Goal: Information Seeking & Learning: Check status

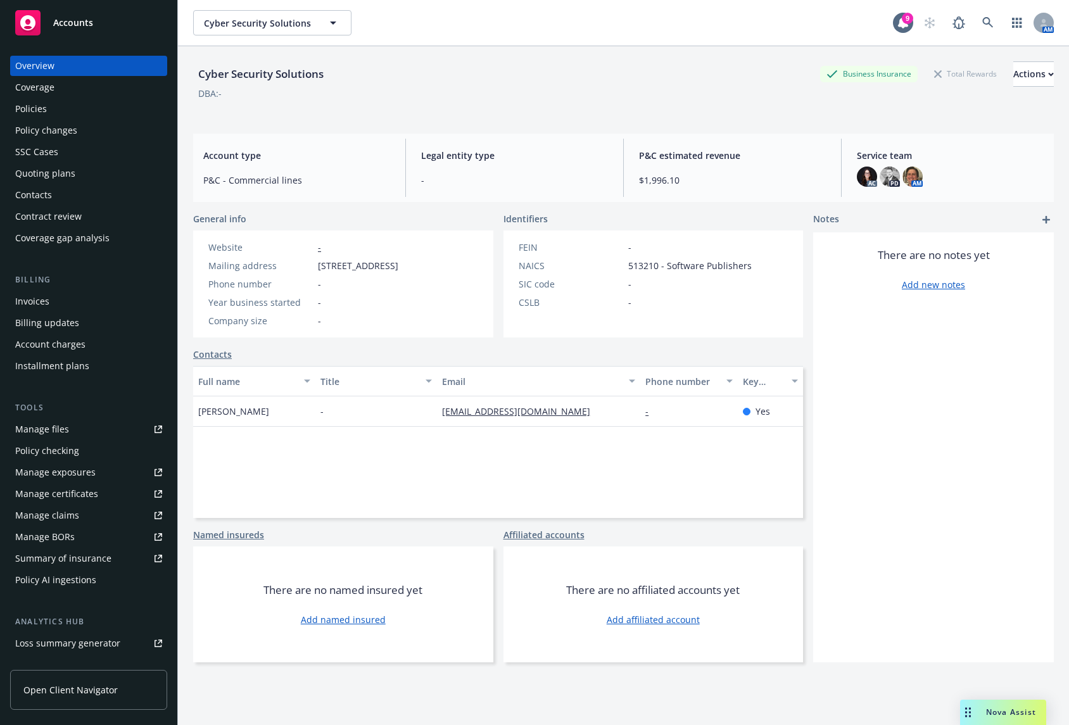
click at [109, 166] on div "Quoting plans" at bounding box center [88, 173] width 147 height 20
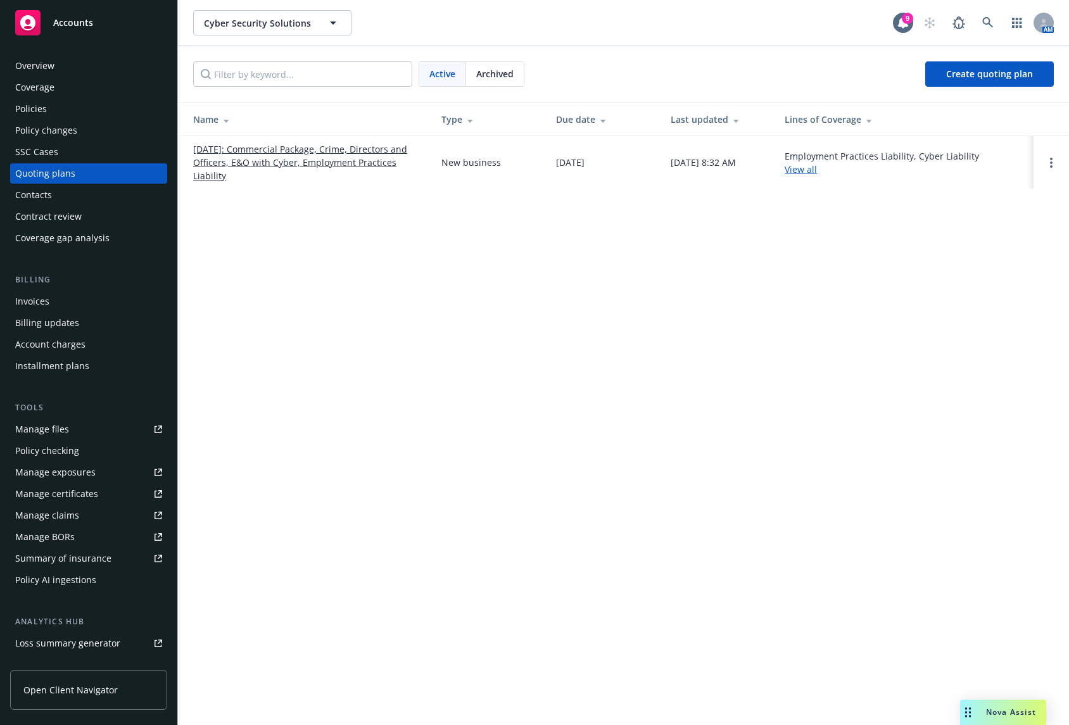
click at [76, 111] on div "Policies" at bounding box center [88, 109] width 147 height 20
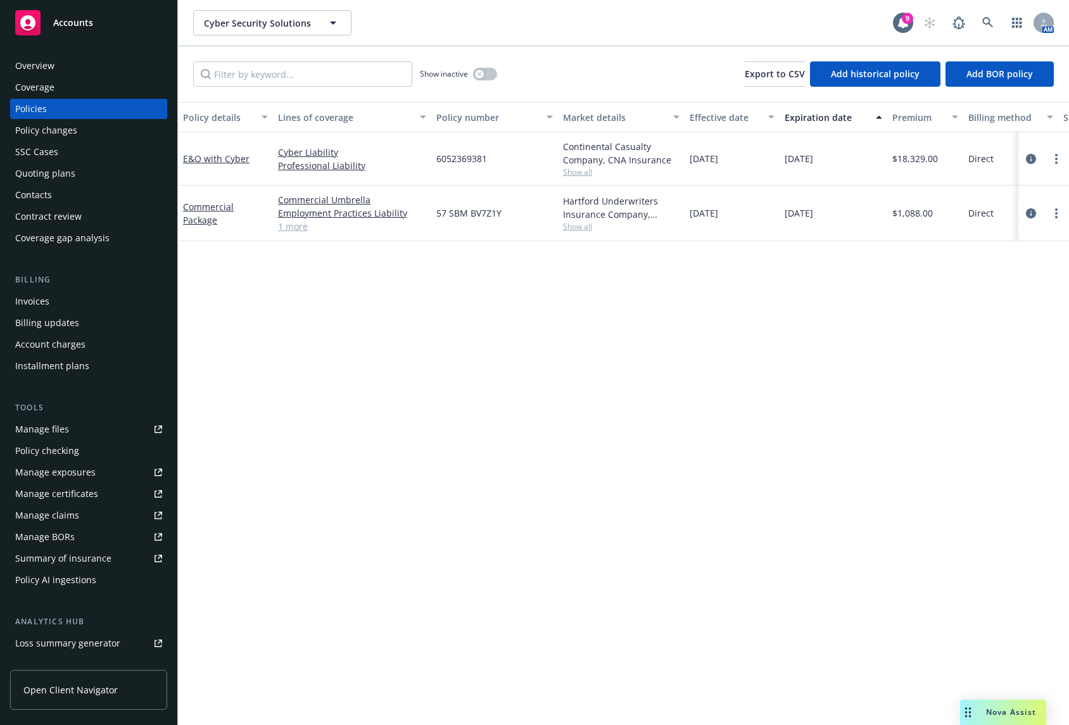
click at [412, 360] on div "Policy details Lines of coverage Policy number Market details Effective date Ex…" at bounding box center [623, 413] width 891 height 623
click at [492, 356] on div "Policy details Lines of coverage Policy number Market details Effective date Ex…" at bounding box center [623, 413] width 891 height 623
click at [1032, 156] on icon "circleInformation" at bounding box center [1030, 159] width 10 height 10
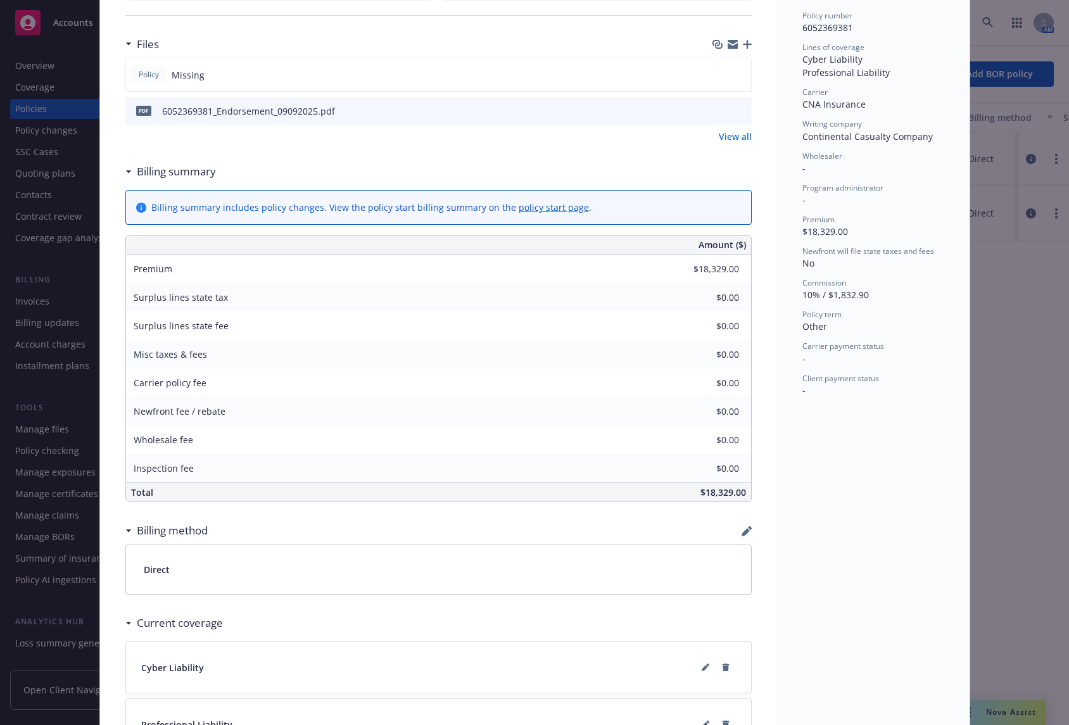
scroll to position [48, 0]
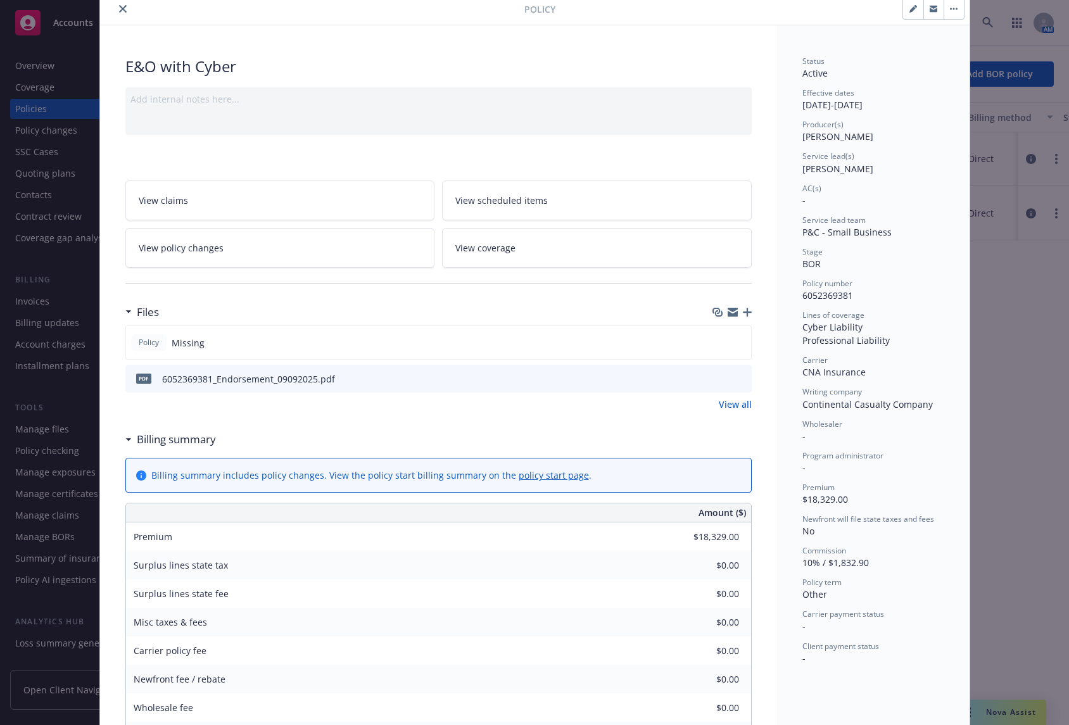
click at [909, 12] on icon "button" at bounding box center [913, 9] width 8 height 8
select select "BOR"
select select "other"
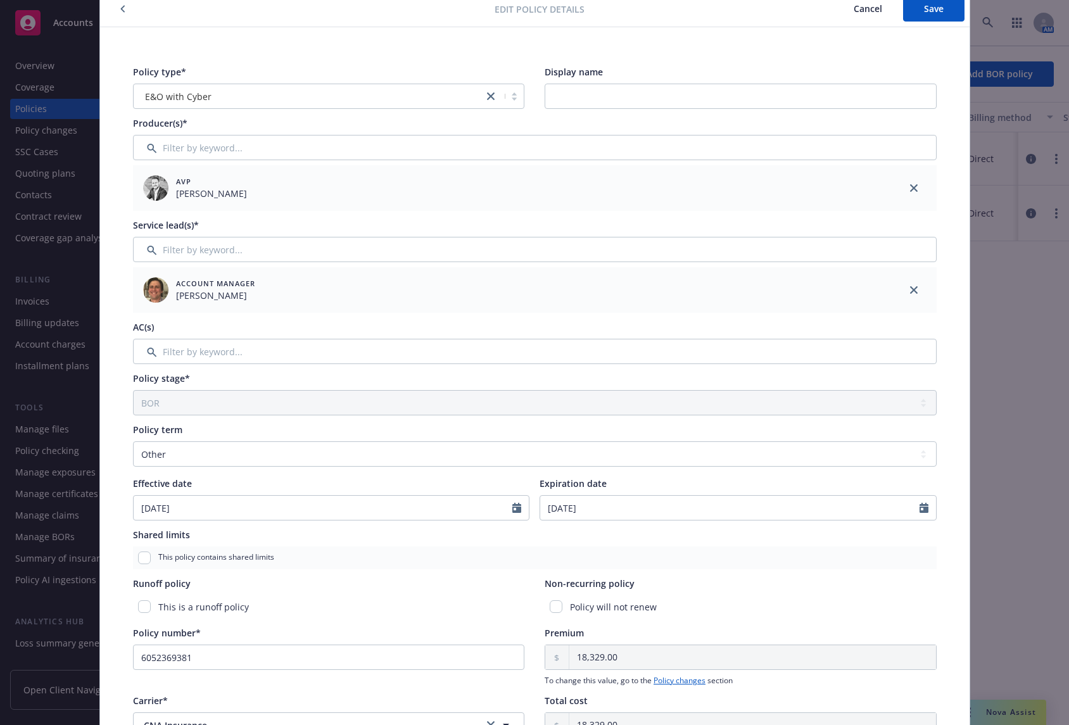
scroll to position [312, 0]
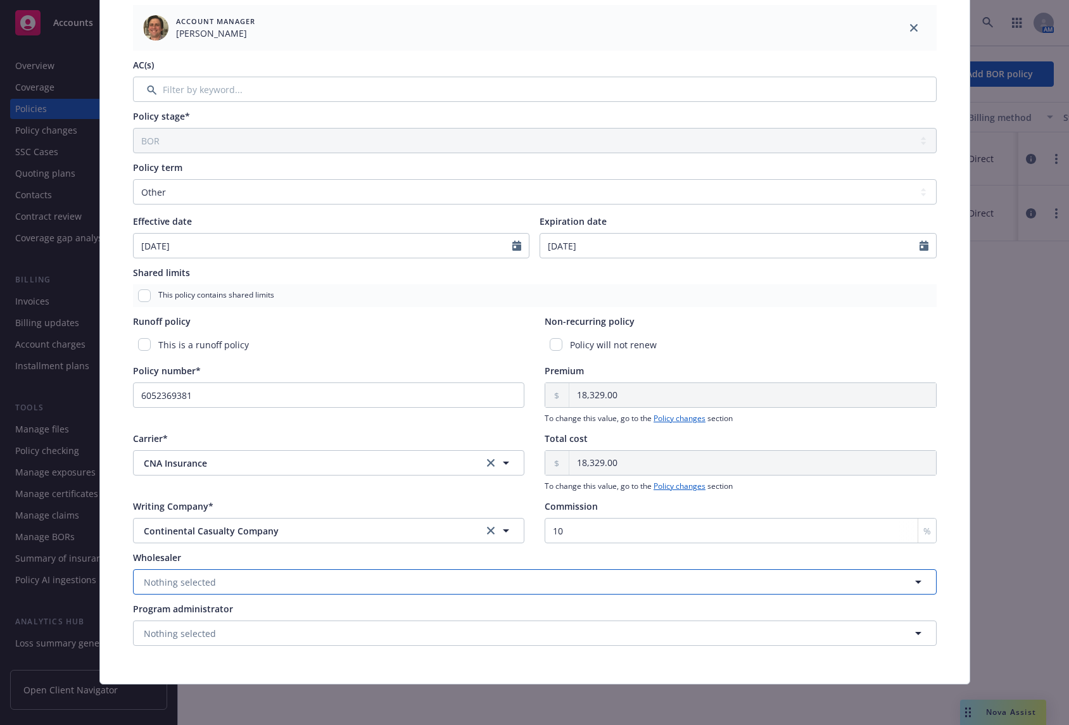
click at [258, 582] on button "Nothing selected" at bounding box center [534, 581] width 803 height 25
type input "crc"
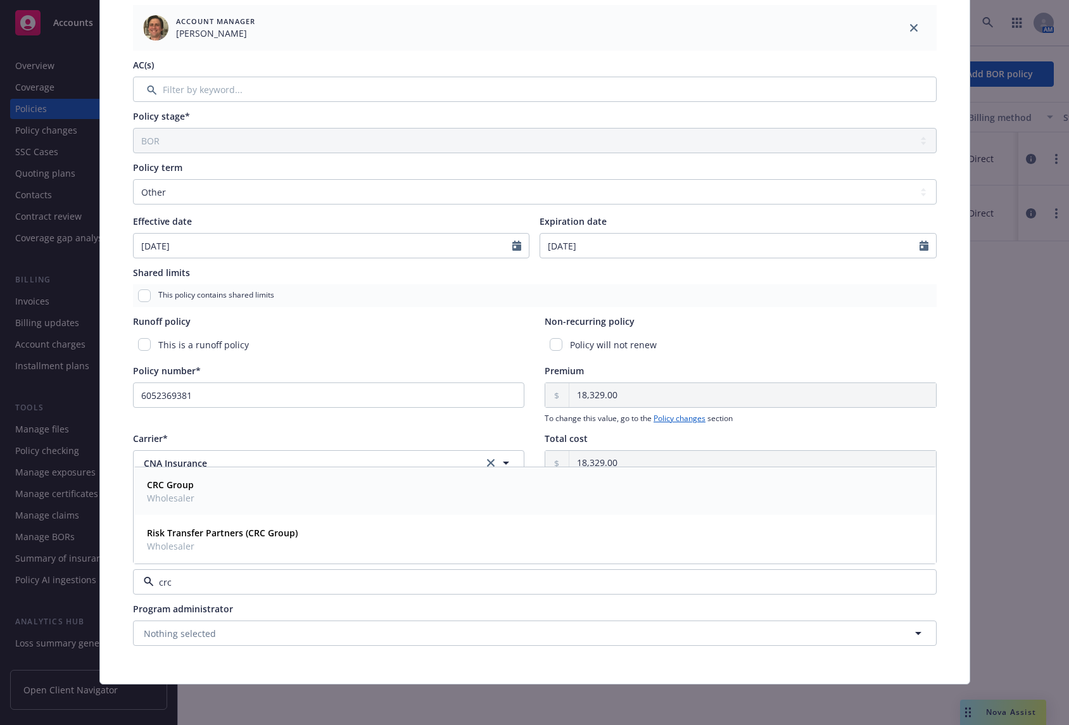
click at [237, 494] on div "CRC Group Wholesaler" at bounding box center [535, 491] width 786 height 32
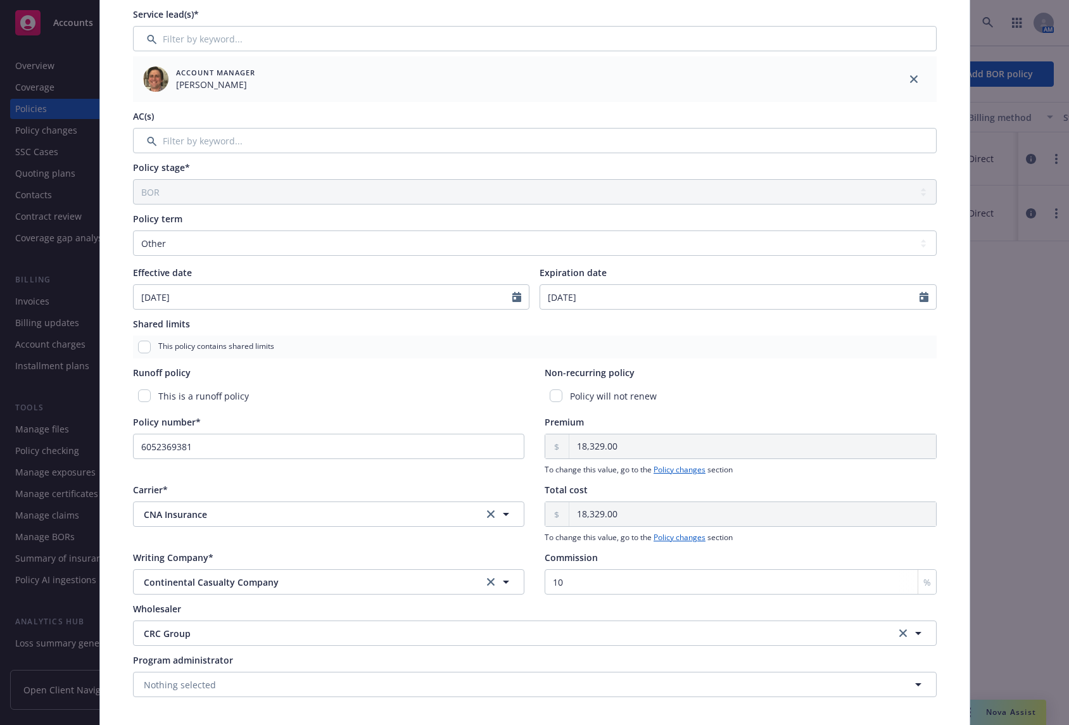
scroll to position [0, 0]
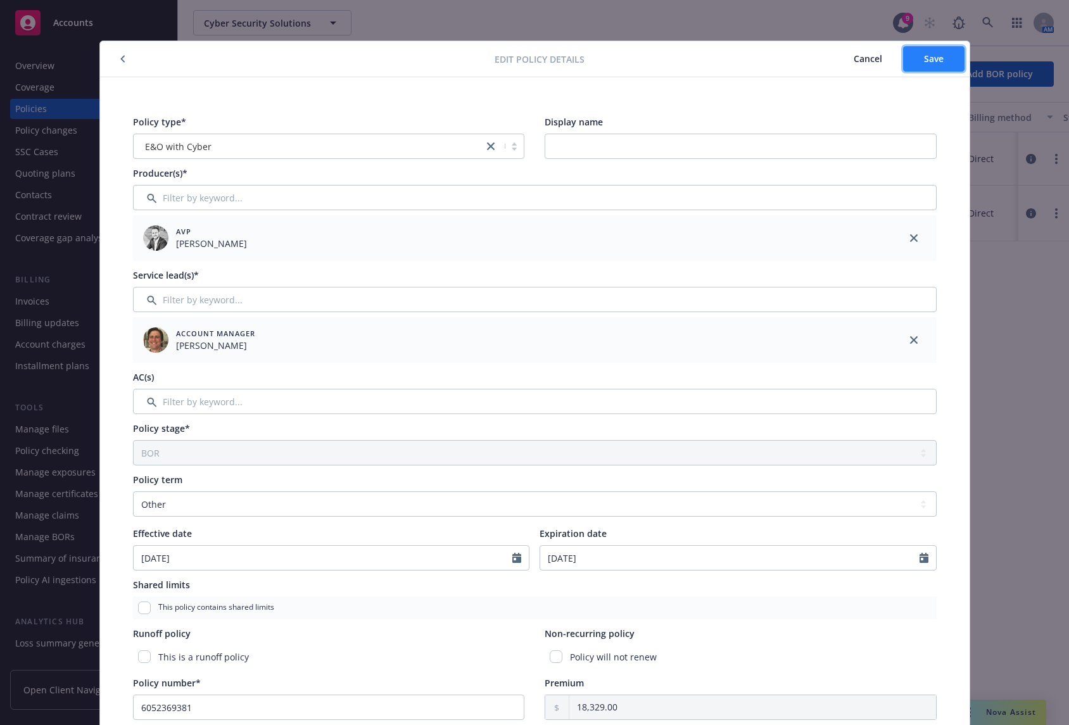
click at [927, 66] on button "Save" at bounding box center [933, 58] width 61 height 25
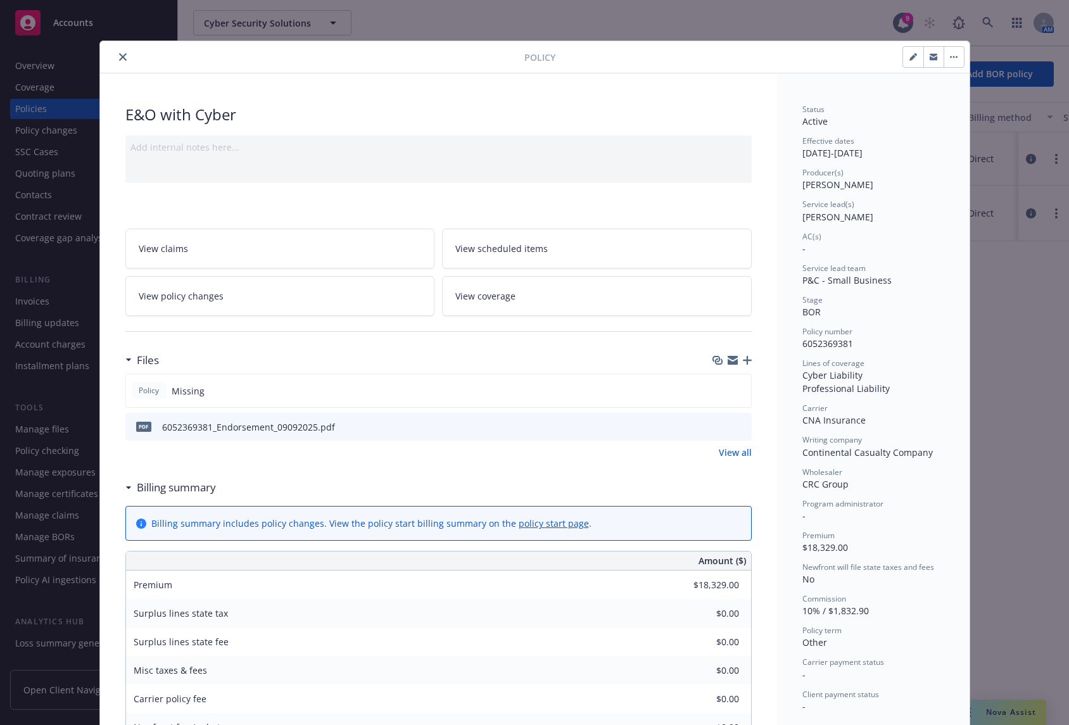
click at [743, 364] on icon "button" at bounding box center [747, 360] width 9 height 9
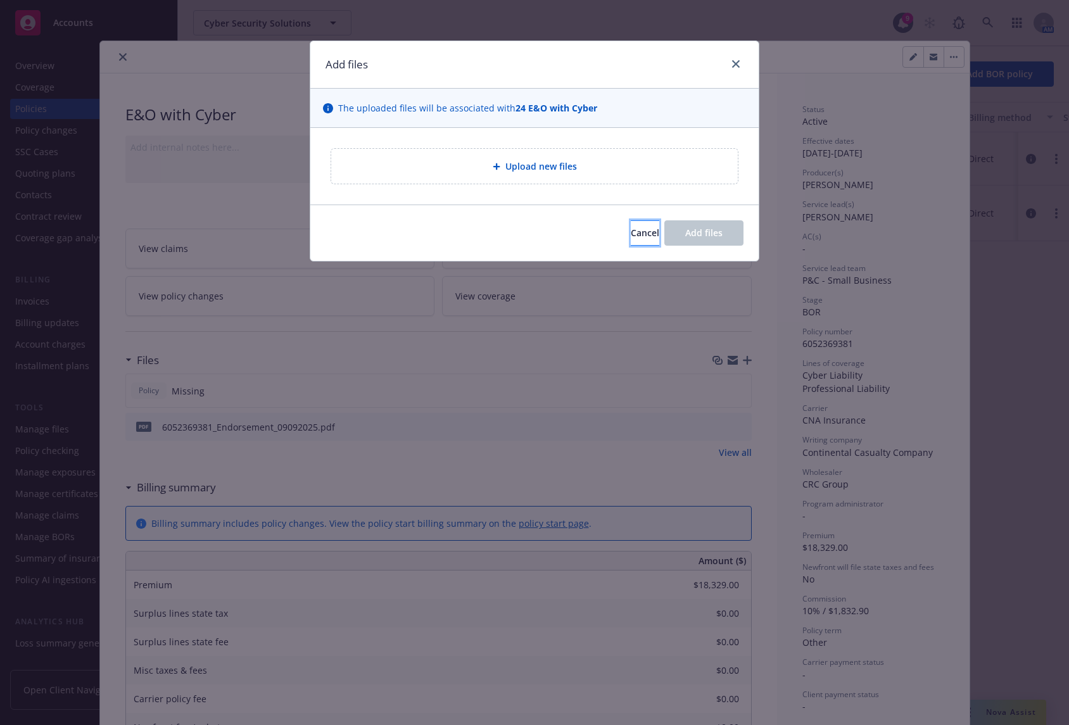
click at [639, 234] on button "Cancel" at bounding box center [644, 232] width 28 height 25
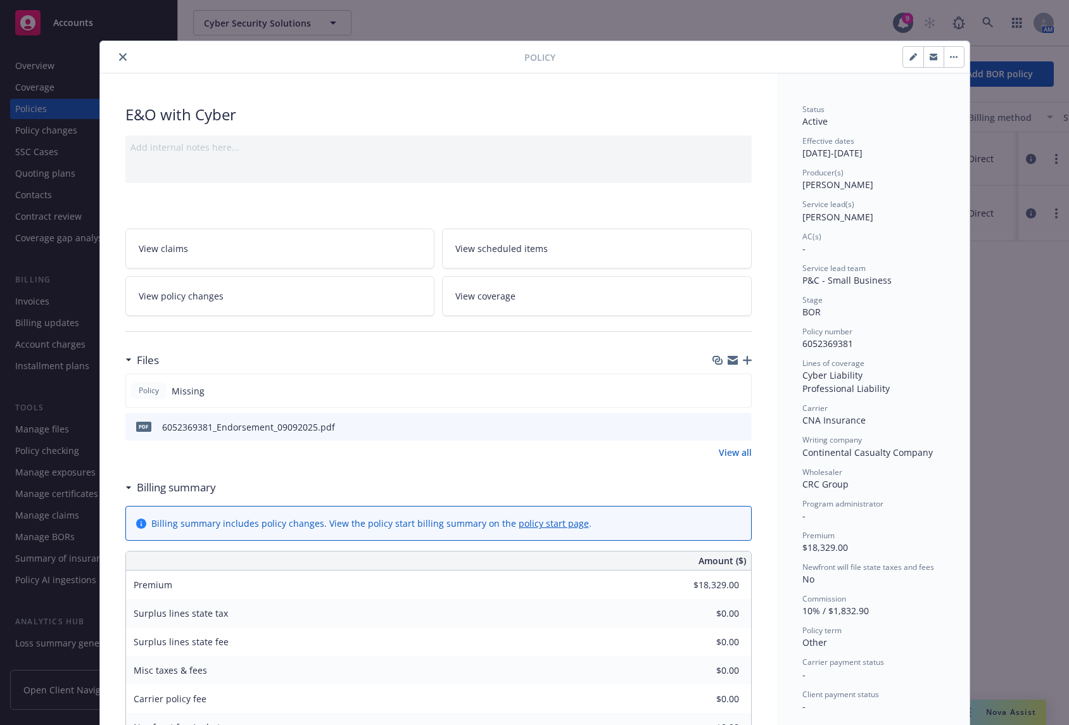
click at [119, 54] on icon "close" at bounding box center [123, 57] width 8 height 8
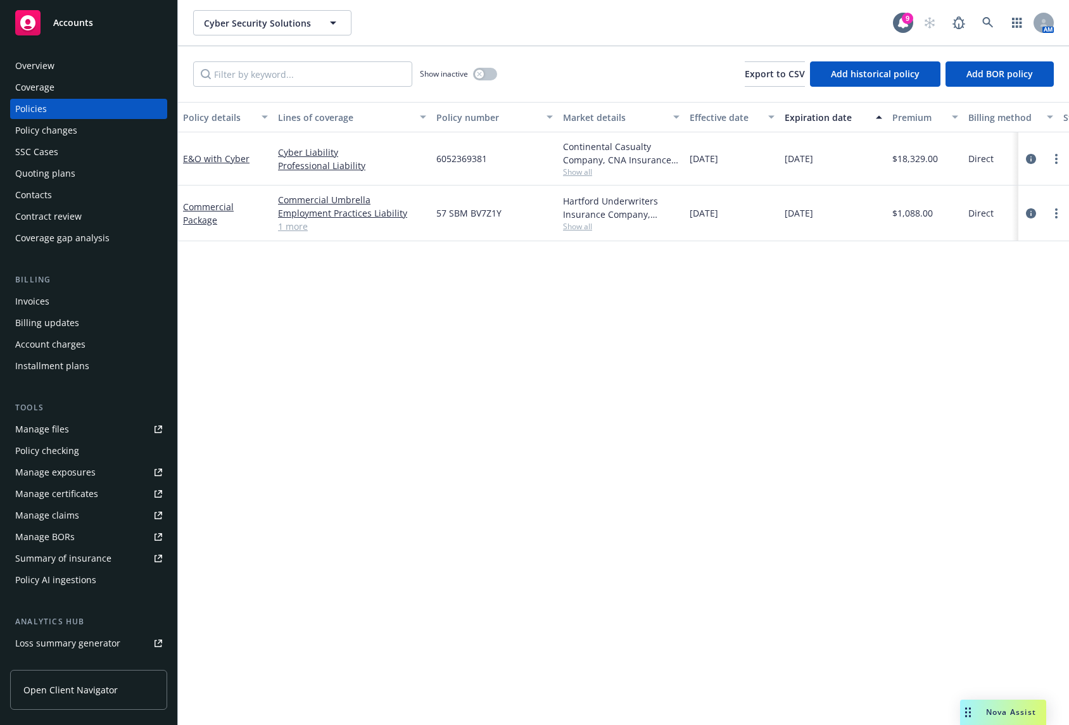
click at [555, 392] on div "Policy details Lines of coverage Policy number Market details Effective date Ex…" at bounding box center [623, 413] width 891 height 623
click at [86, 176] on div "Quoting plans" at bounding box center [88, 173] width 147 height 20
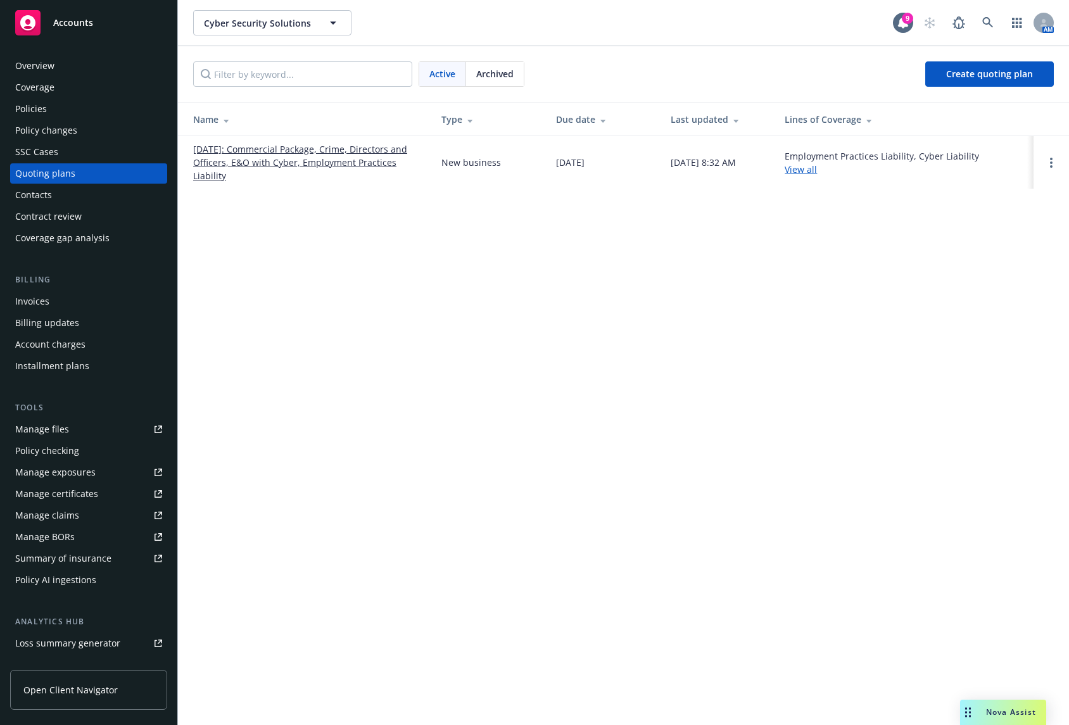
click at [329, 167] on link "[DATE]: Commercial Package, Crime, Directors and Officers, E&O with Cyber, Empl…" at bounding box center [307, 162] width 228 height 40
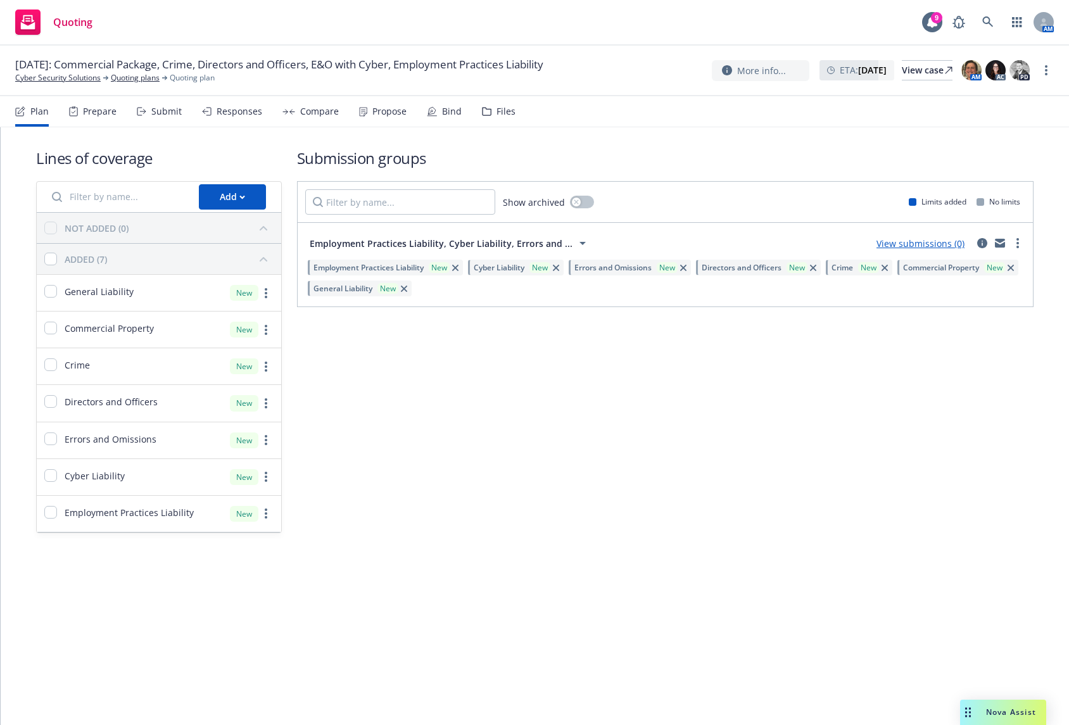
click at [456, 441] on div "Submission groups Show archived Limits added No limits Employment Practices Lia…" at bounding box center [665, 339] width 736 height 385
click at [147, 77] on link "Quoting plans" at bounding box center [135, 77] width 49 height 11
